Goal: Task Accomplishment & Management: Use online tool/utility

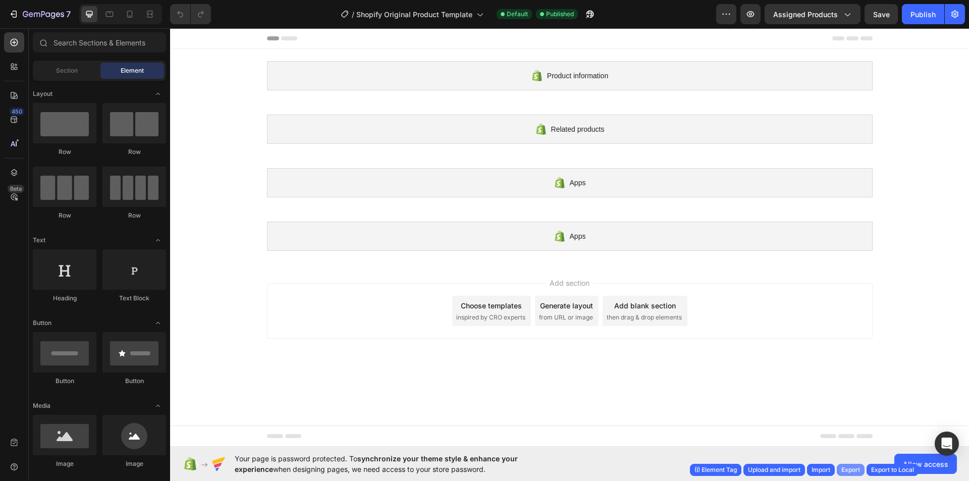
click at [856, 468] on div "Export" at bounding box center [850, 469] width 19 height 9
click at [594, 21] on button "button" at bounding box center [590, 14] width 20 height 20
click at [601, 12] on div "/ Shopify Original Product Template Default Published" at bounding box center [467, 14] width 497 height 20
click at [597, 11] on button "button" at bounding box center [590, 14] width 20 height 20
click at [856, 13] on button "Assigned Products" at bounding box center [813, 14] width 96 height 20
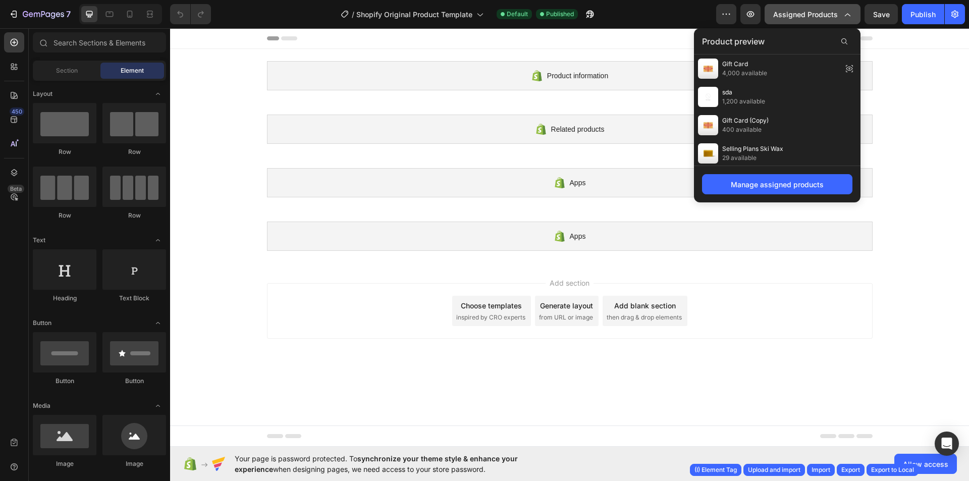
click at [856, 13] on button "Assigned Products" at bounding box center [813, 14] width 96 height 20
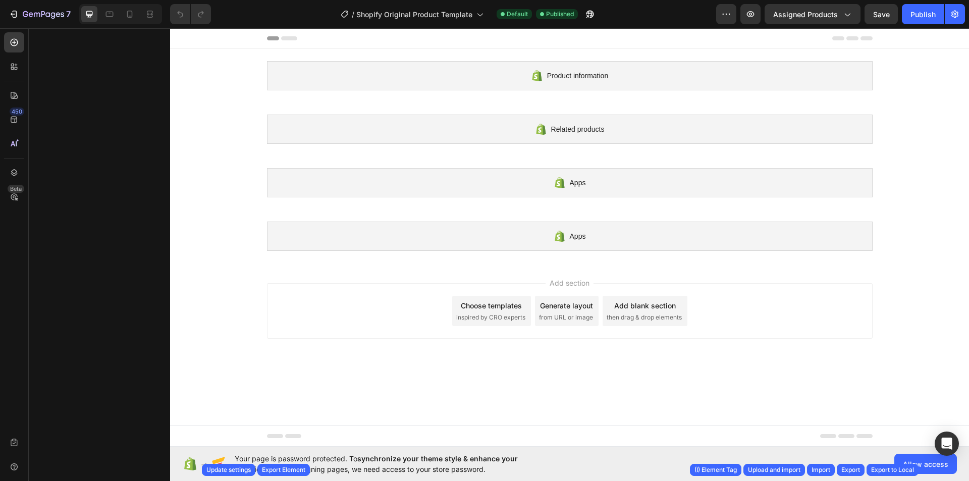
drag, startPoint x: 860, startPoint y: 45, endPoint x: 711, endPoint y: 243, distance: 248.3
click at [711, 243] on div "Apps" at bounding box center [570, 236] width 606 height 29
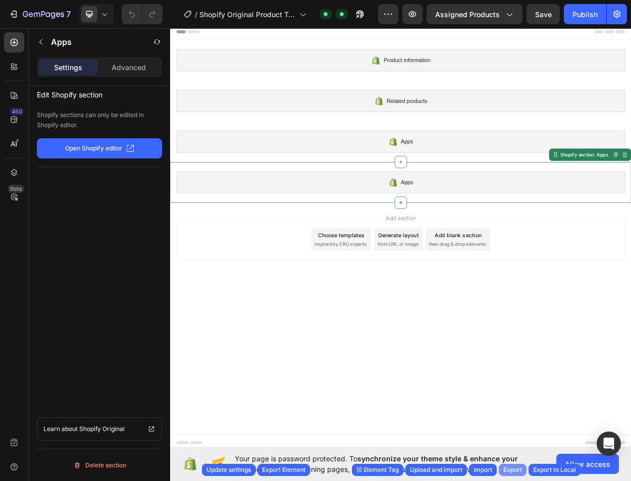
click at [506, 473] on div "Export" at bounding box center [512, 469] width 19 height 9
click at [663, 213] on div "Apps Shopify section: Apps Disabled. Please edit in Shopify Editor Disabled. Pl…" at bounding box center [473, 232] width 606 height 54
click at [509, 472] on div "Export" at bounding box center [512, 469] width 19 height 9
click at [636, 211] on div "Apps Shopify section: Apps Disabled. Please edit in Shopify Editor Disabled. Pl…" at bounding box center [473, 232] width 606 height 54
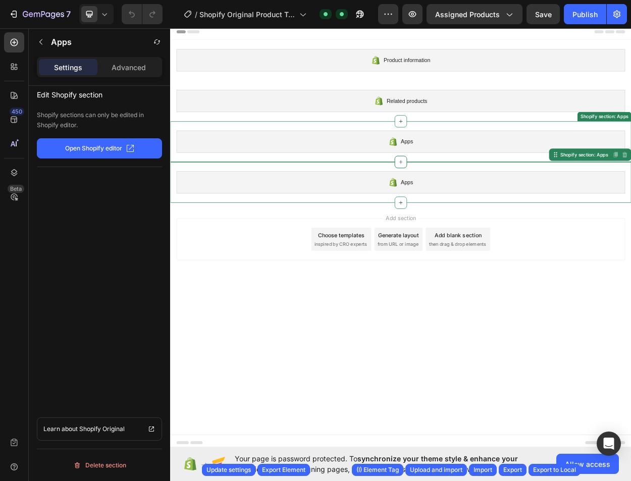
click at [507, 176] on div "Apps" at bounding box center [473, 178] width 590 height 29
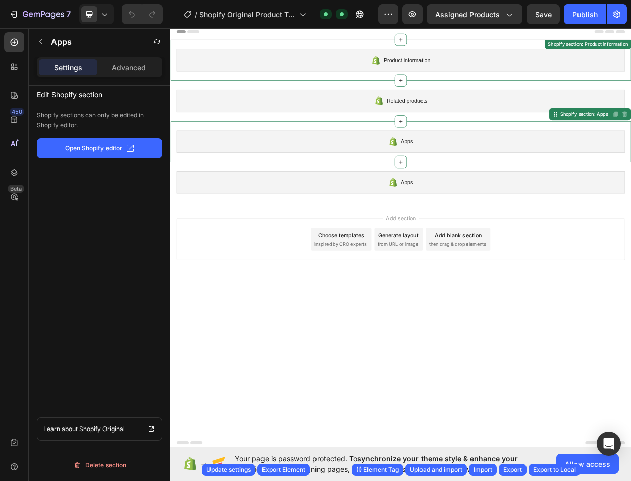
click at [550, 71] on div "Product information" at bounding box center [473, 71] width 590 height 29
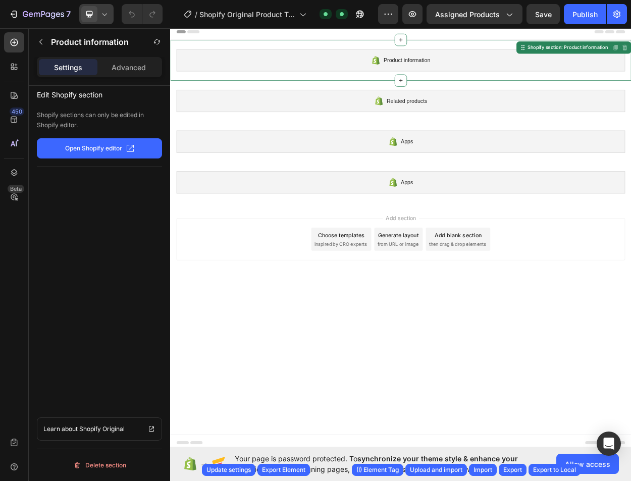
click at [110, 10] on icon at bounding box center [104, 14] width 10 height 10
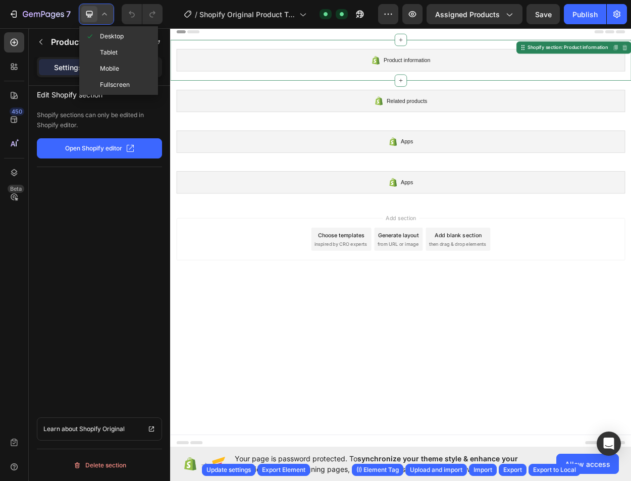
click at [110, 10] on icon at bounding box center [104, 14] width 10 height 10
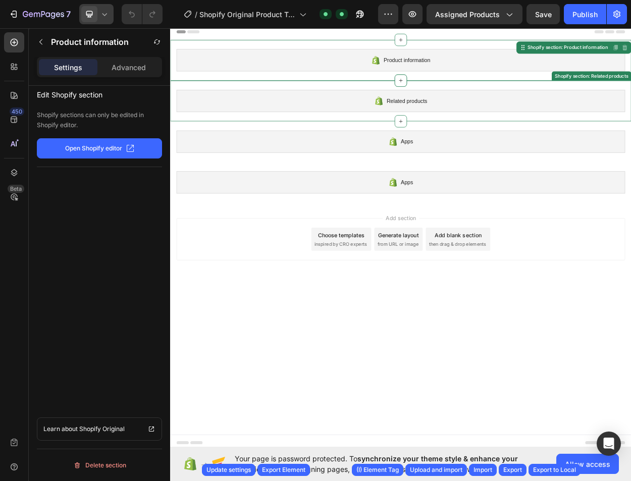
click at [644, 106] on div "Related products Shopify section: Related products" at bounding box center [473, 125] width 606 height 54
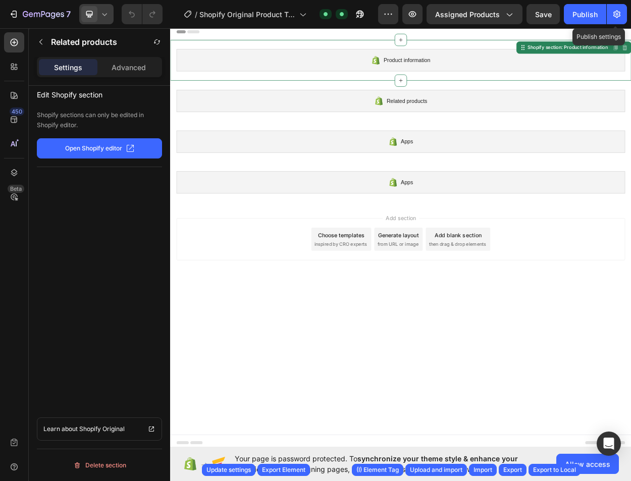
click at [566, 87] on div "Product information Shopify section: Product information Disabled. Please edit …" at bounding box center [473, 71] width 606 height 54
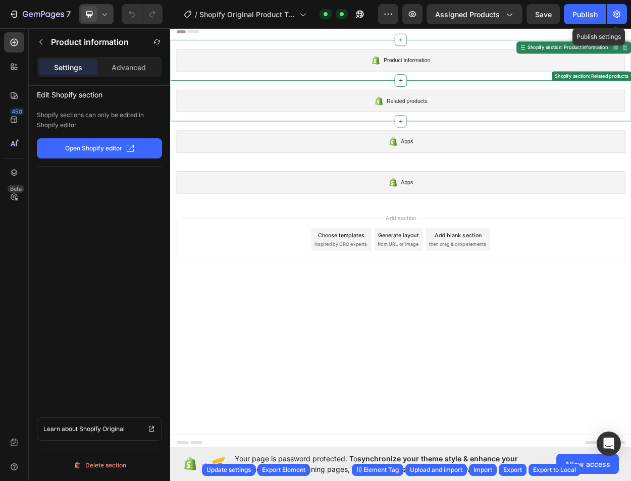
click at [557, 117] on div "Related products" at bounding box center [473, 124] width 590 height 29
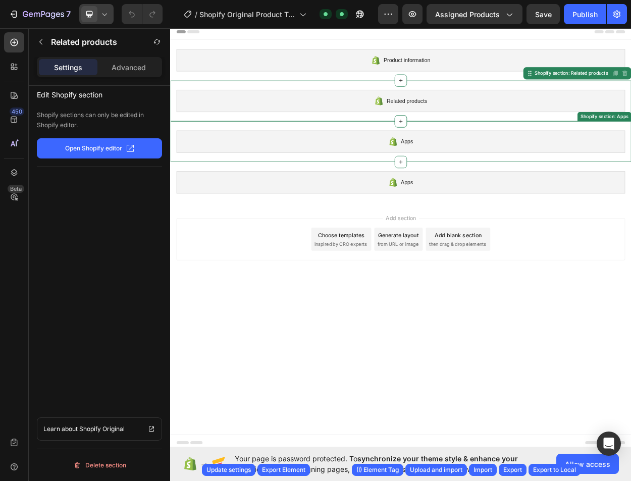
click at [570, 159] on div "Apps Shopify section: Apps" at bounding box center [473, 178] width 606 height 54
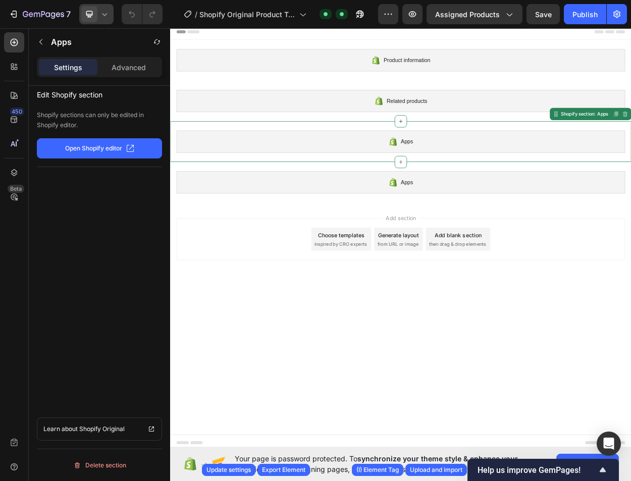
click at [675, 193] on div "Apps Shopify section: Apps Disabled. Please edit in Shopify Editor Disabled. Pl…" at bounding box center [473, 178] width 606 height 54
